Goal: Information Seeking & Learning: Learn about a topic

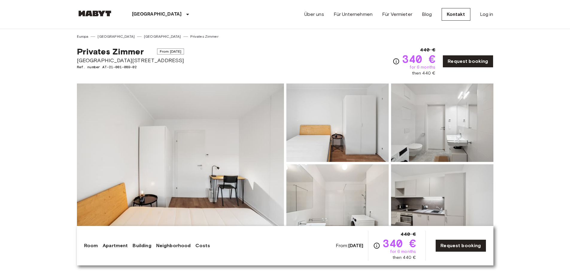
drag, startPoint x: 215, startPoint y: 126, endPoint x: 212, endPoint y: 57, distance: 68.8
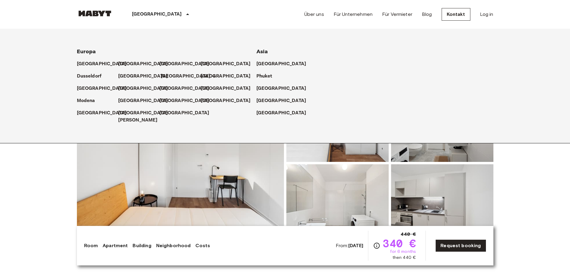
click at [166, 75] on p "[GEOGRAPHIC_DATA]" at bounding box center [186, 76] width 50 height 7
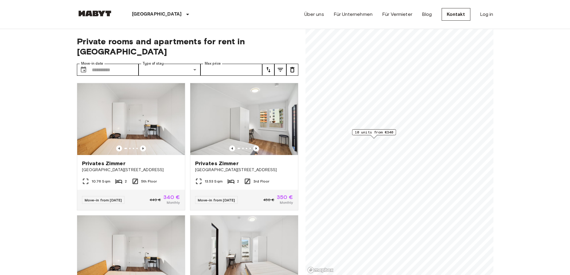
click at [276, 64] on button "tune" at bounding box center [280, 70] width 12 height 12
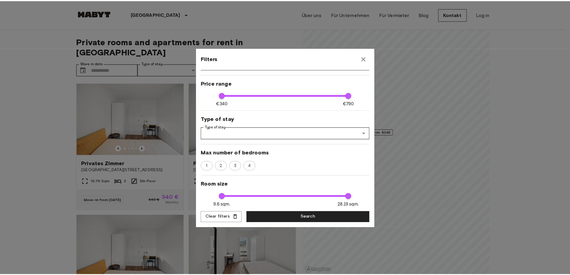
scroll to position [62, 0]
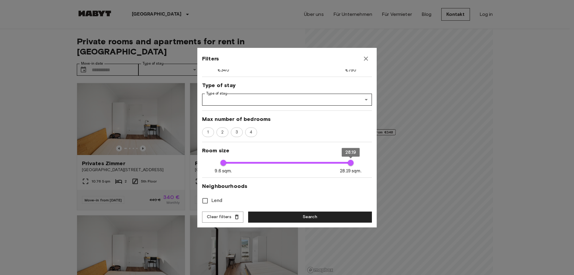
type input "****"
click at [369, 57] on icon "button" at bounding box center [365, 58] width 7 height 7
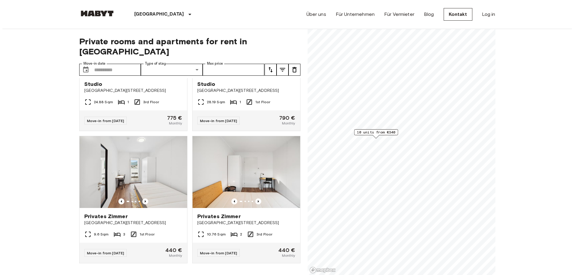
scroll to position [485, 0]
click at [280, 64] on button "tune" at bounding box center [280, 70] width 12 height 12
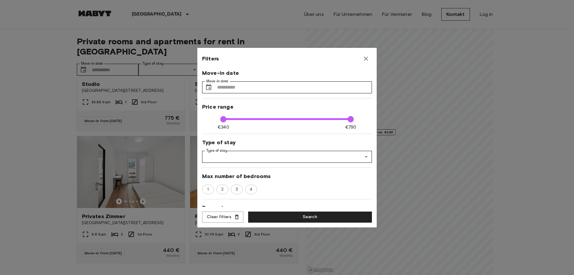
click at [163, 61] on div at bounding box center [287, 137] width 574 height 275
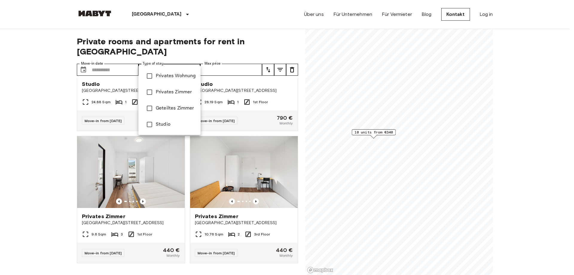
click at [166, 124] on span "Studio" at bounding box center [176, 124] width 40 height 7
type input "******"
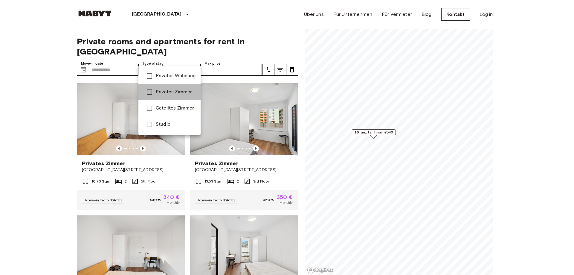
click at [162, 89] on span "Privates Zimmer" at bounding box center [176, 91] width 40 height 7
click at [169, 77] on span "Privates Wohnung" at bounding box center [176, 75] width 40 height 7
click at [164, 91] on span "Privates Zimmer" at bounding box center [176, 91] width 40 height 7
type input "**********"
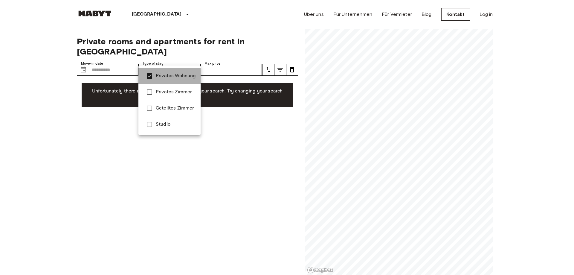
click at [170, 76] on span "Privates Wohnung" at bounding box center [176, 75] width 40 height 7
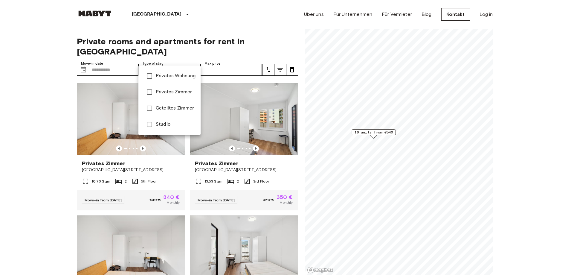
click at [166, 108] on span "Geteiltes Zimmer" at bounding box center [176, 108] width 40 height 7
type input "**********"
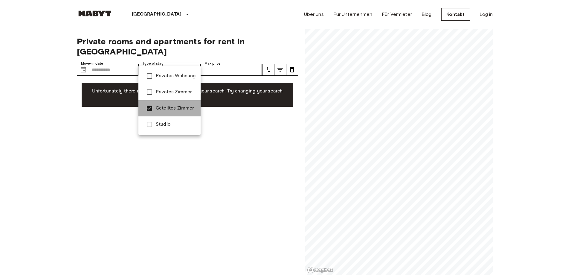
click at [162, 107] on span "Geteiltes Zimmer" at bounding box center [176, 108] width 40 height 7
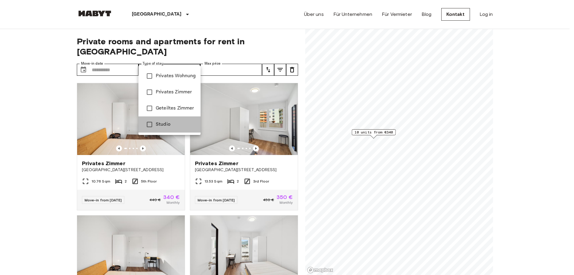
click at [161, 123] on span "Studio" at bounding box center [176, 124] width 40 height 7
type input "******"
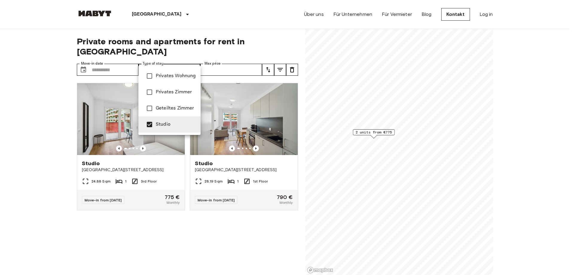
click at [161, 123] on span "Studio" at bounding box center [176, 124] width 40 height 7
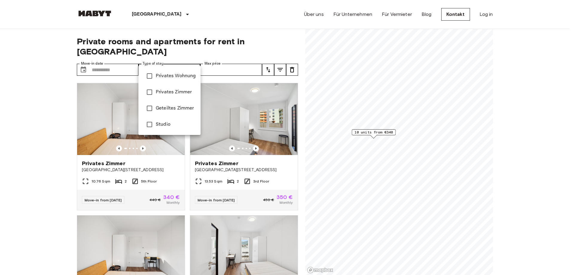
click at [156, 86] on li "Privates Zimmer" at bounding box center [169, 92] width 62 height 16
type input "**********"
click at [158, 89] on span "Privates Zimmer" at bounding box center [176, 91] width 40 height 7
click at [159, 77] on span "Privates Wohnung" at bounding box center [176, 75] width 40 height 7
click at [158, 77] on span "Privates Wohnung" at bounding box center [176, 75] width 40 height 7
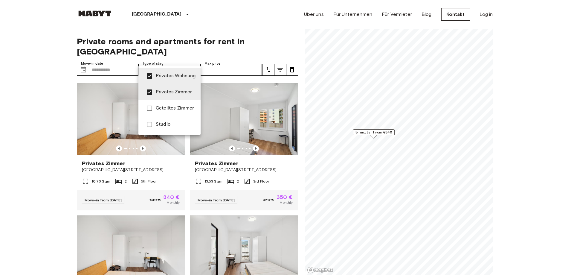
type input "**********"
click at [158, 89] on span "Privates Zimmer" at bounding box center [176, 91] width 40 height 7
click at [162, 75] on span "Privates Wohnung" at bounding box center [176, 75] width 40 height 7
type input "**********"
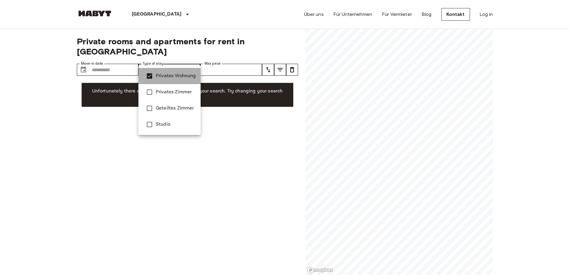
click at [162, 75] on span "Privates Wohnung" at bounding box center [176, 75] width 40 height 7
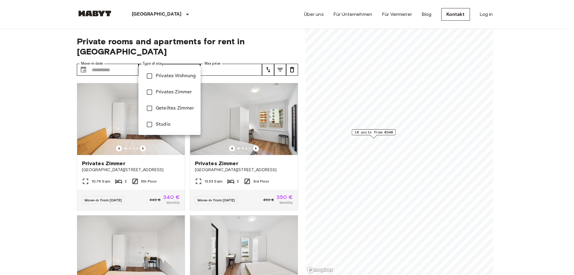
click at [161, 90] on span "Privates Zimmer" at bounding box center [176, 91] width 40 height 7
type input "**********"
click at [44, 192] on div at bounding box center [287, 137] width 574 height 275
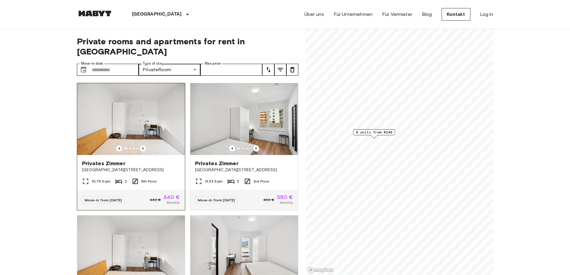
click at [119, 112] on img at bounding box center [131, 119] width 108 height 72
click at [144, 107] on img at bounding box center [131, 119] width 108 height 72
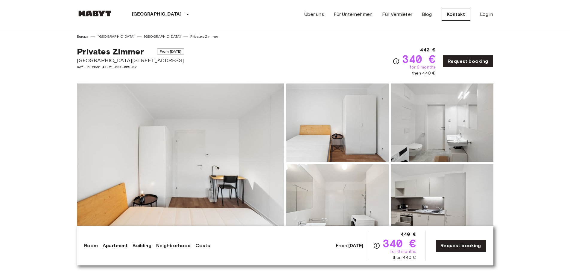
drag, startPoint x: 243, startPoint y: 169, endPoint x: 251, endPoint y: 33, distance: 136.5
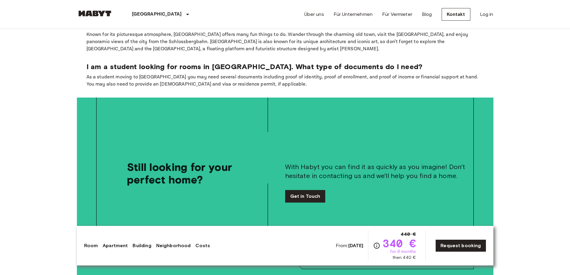
scroll to position [1315, 0]
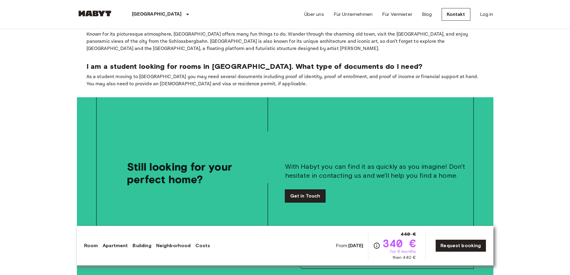
click at [307, 190] on link "Get in Touch" at bounding box center [305, 196] width 40 height 13
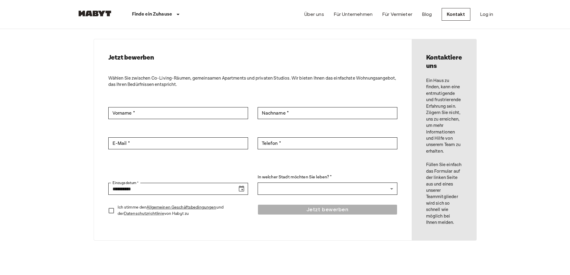
scroll to position [33, 0]
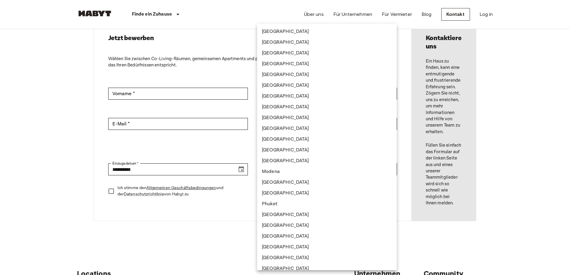
click at [294, 172] on body "**********" at bounding box center [287, 241] width 574 height 548
type input "****"
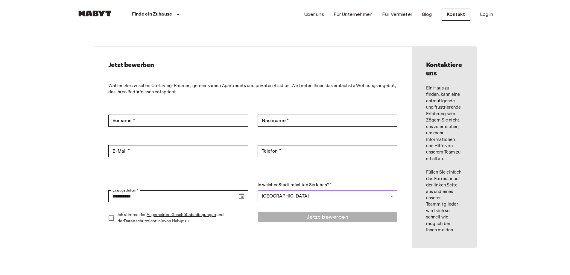
scroll to position [0, 0]
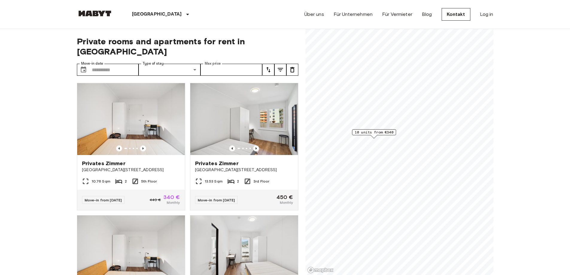
click at [219, 64] on input "Max price" at bounding box center [231, 70] width 62 height 12
click at [114, 116] on img at bounding box center [131, 119] width 108 height 72
click at [151, 103] on img at bounding box center [131, 119] width 108 height 72
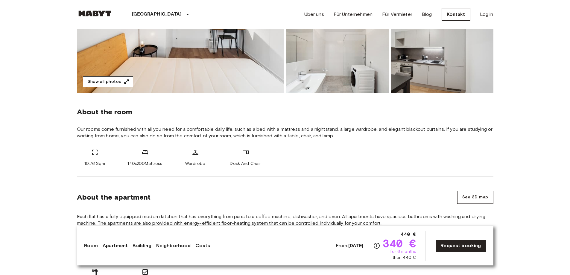
click at [109, 83] on button "Show all photos" at bounding box center [108, 81] width 50 height 11
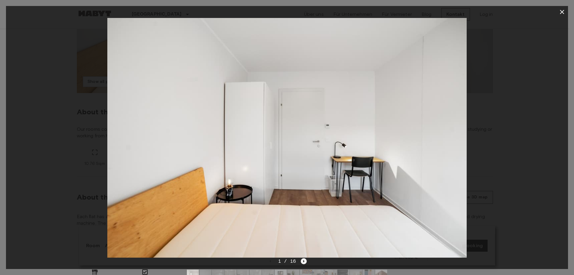
click at [302, 259] on icon "Next image" at bounding box center [304, 261] width 6 height 6
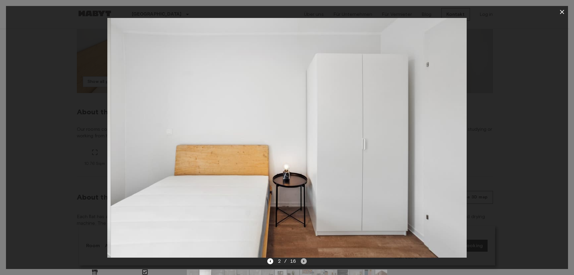
click at [302, 259] on icon "Next image" at bounding box center [304, 261] width 6 height 6
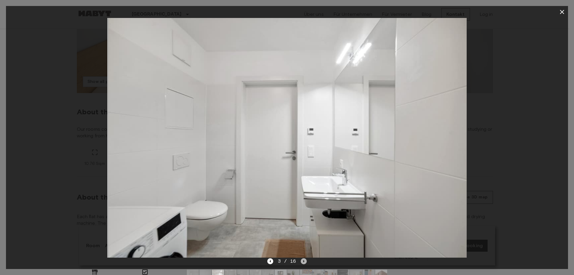
click at [302, 259] on icon "Next image" at bounding box center [304, 261] width 6 height 6
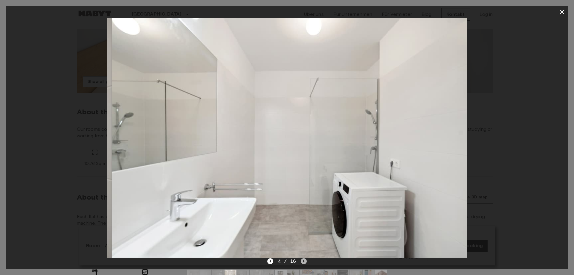
click at [302, 259] on icon "Next image" at bounding box center [304, 261] width 6 height 6
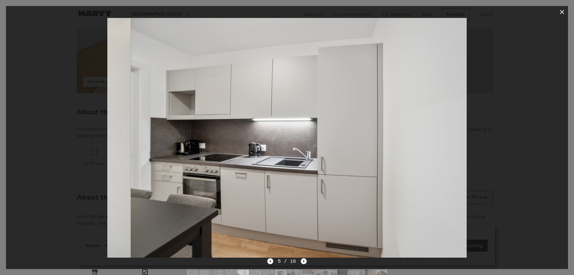
click at [302, 259] on icon "Next image" at bounding box center [304, 261] width 6 height 6
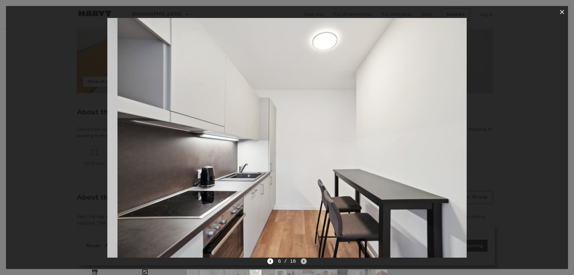
click at [302, 259] on icon "Next image" at bounding box center [304, 261] width 6 height 6
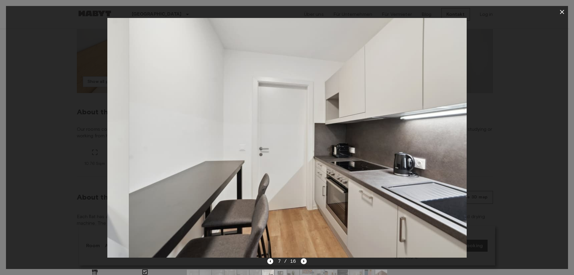
click at [302, 259] on icon "Next image" at bounding box center [304, 261] width 6 height 6
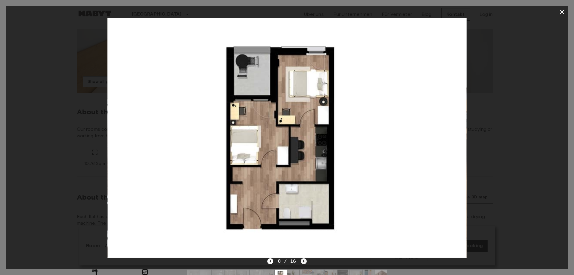
click at [302, 259] on icon "Next image" at bounding box center [304, 261] width 6 height 6
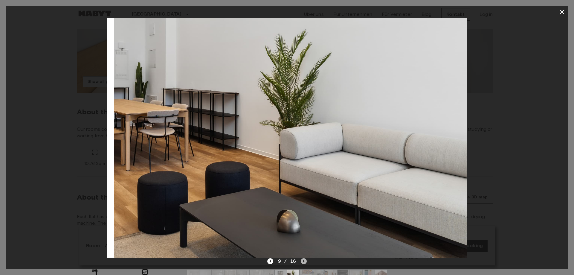
click at [302, 259] on icon "Next image" at bounding box center [304, 261] width 6 height 6
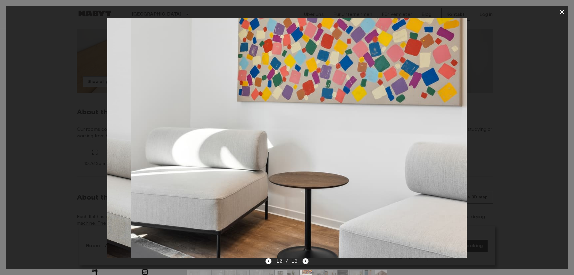
click at [302, 259] on div "10 / 16" at bounding box center [286, 260] width 43 height 7
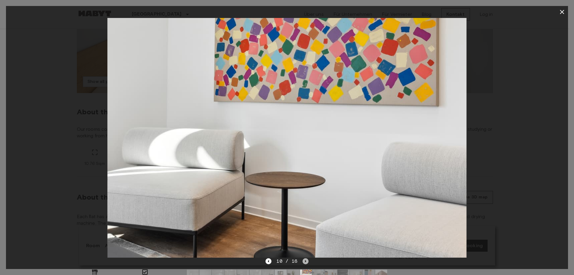
click at [303, 260] on icon "Next image" at bounding box center [306, 261] width 6 height 6
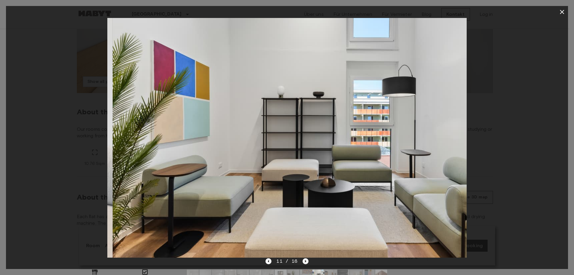
click at [303, 260] on icon "Next image" at bounding box center [306, 261] width 6 height 6
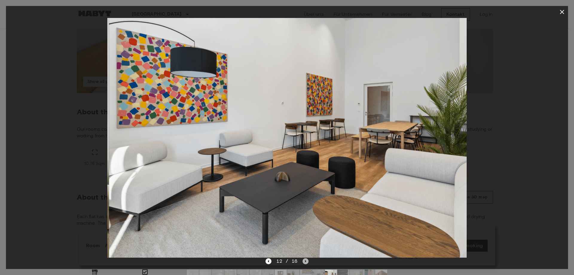
click at [303, 260] on icon "Next image" at bounding box center [306, 261] width 6 height 6
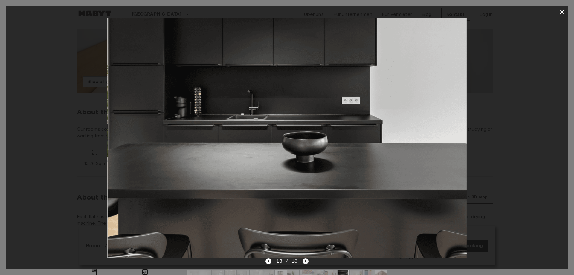
click at [303, 260] on icon "Next image" at bounding box center [306, 261] width 6 height 6
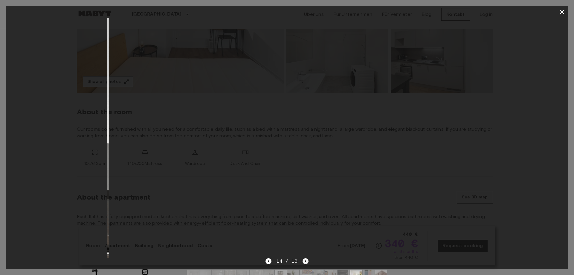
click at [303, 260] on icon "Next image" at bounding box center [306, 261] width 6 height 6
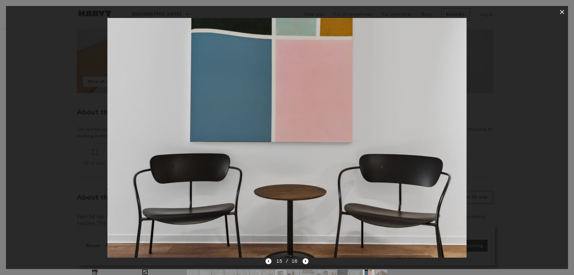
click at [560, 12] on icon "button" at bounding box center [561, 11] width 7 height 7
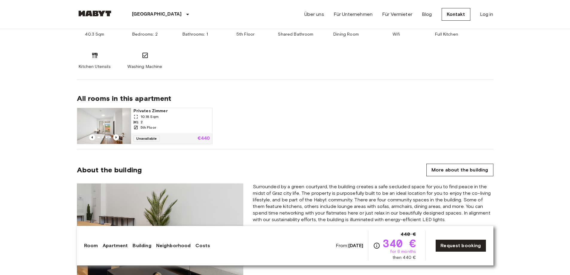
scroll to position [389, 0]
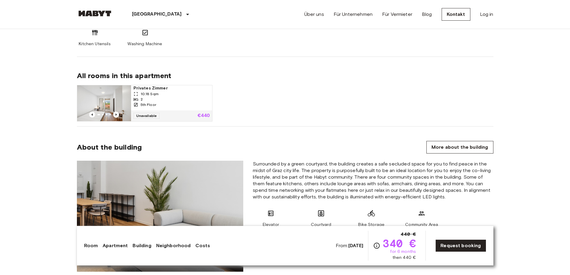
click at [164, 91] on div "10.18 Sqm" at bounding box center [171, 93] width 76 height 5
click at [138, 87] on span "Privates Zimmer" at bounding box center [171, 88] width 76 height 6
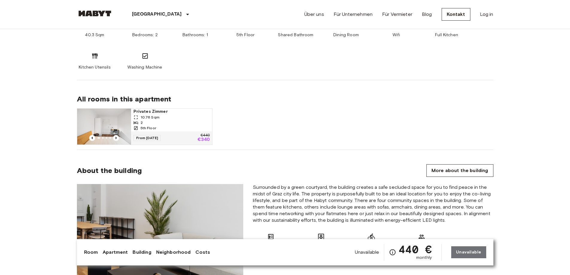
click at [145, 112] on span "Privates Zimmer" at bounding box center [171, 112] width 76 height 6
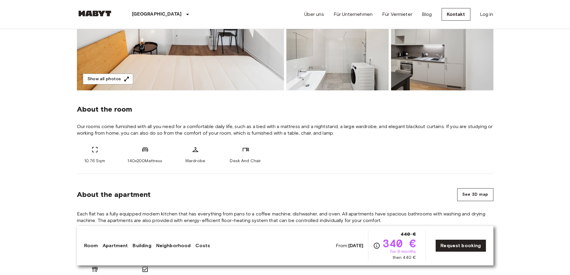
scroll to position [90, 0]
